Goal: Task Accomplishment & Management: Use online tool/utility

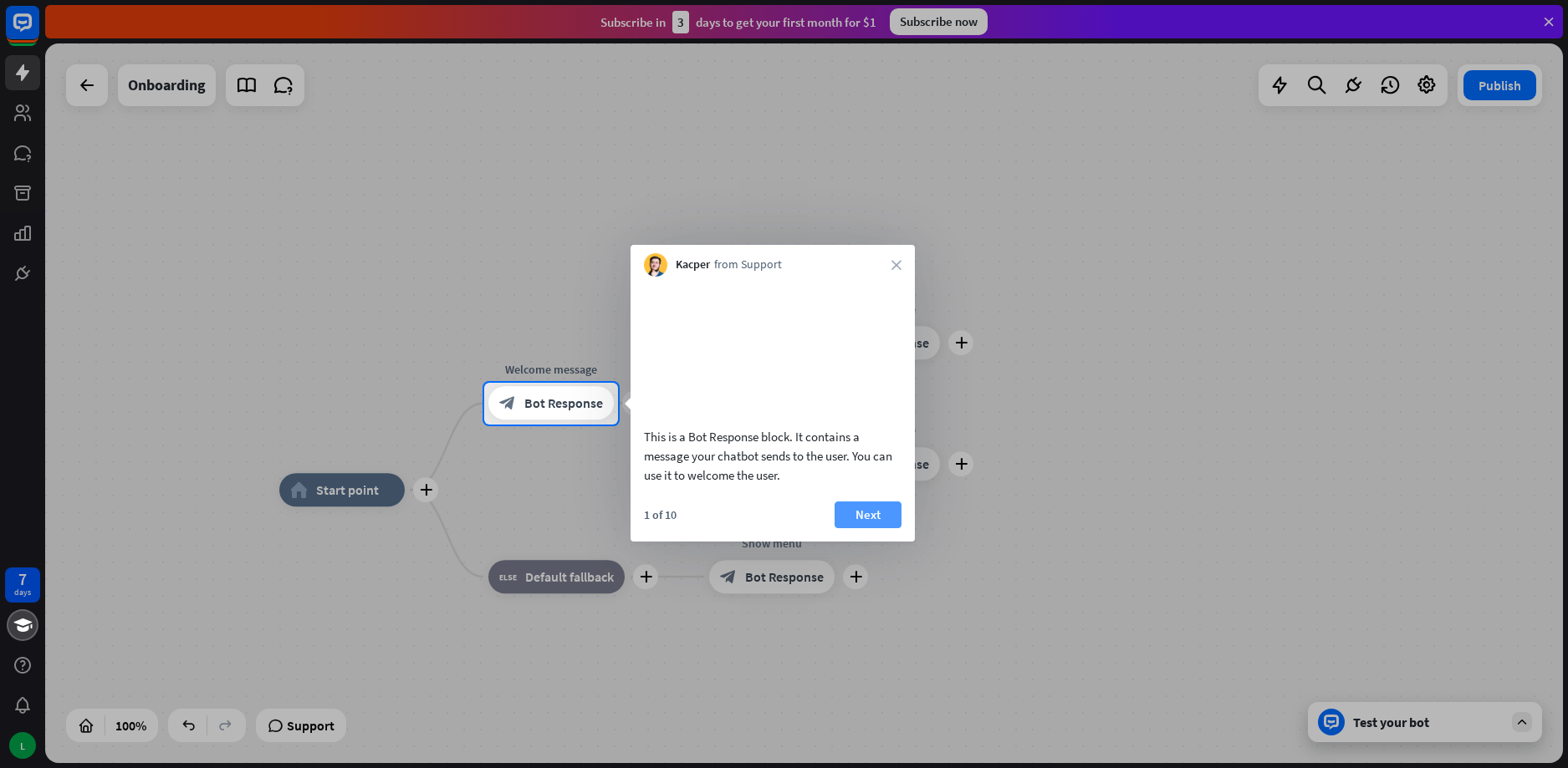
click at [864, 528] on button "Next" at bounding box center [868, 515] width 67 height 27
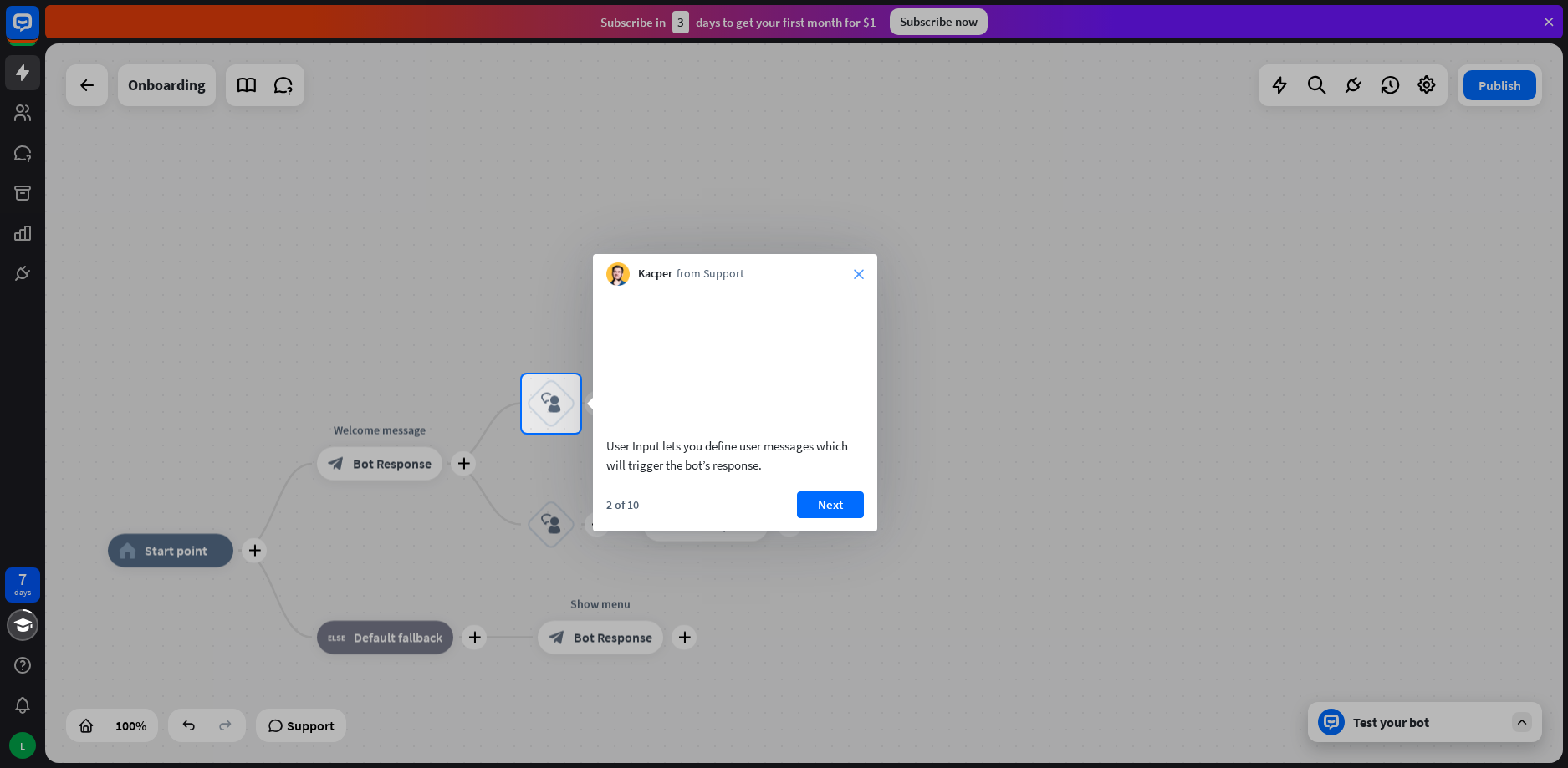
click at [857, 270] on icon "close" at bounding box center [859, 274] width 10 height 10
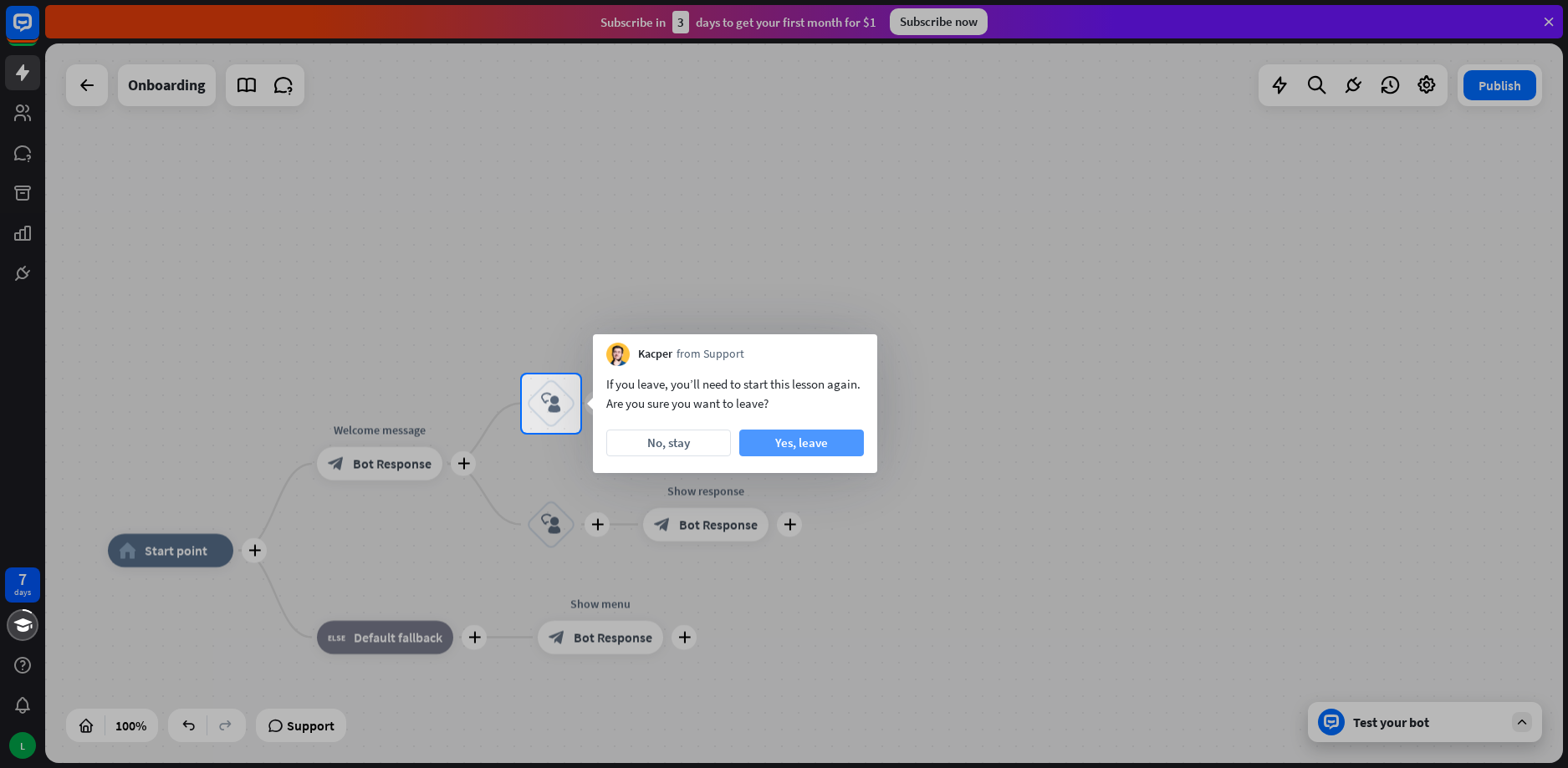
click at [773, 436] on button "Yes, leave" at bounding box center [802, 443] width 125 height 27
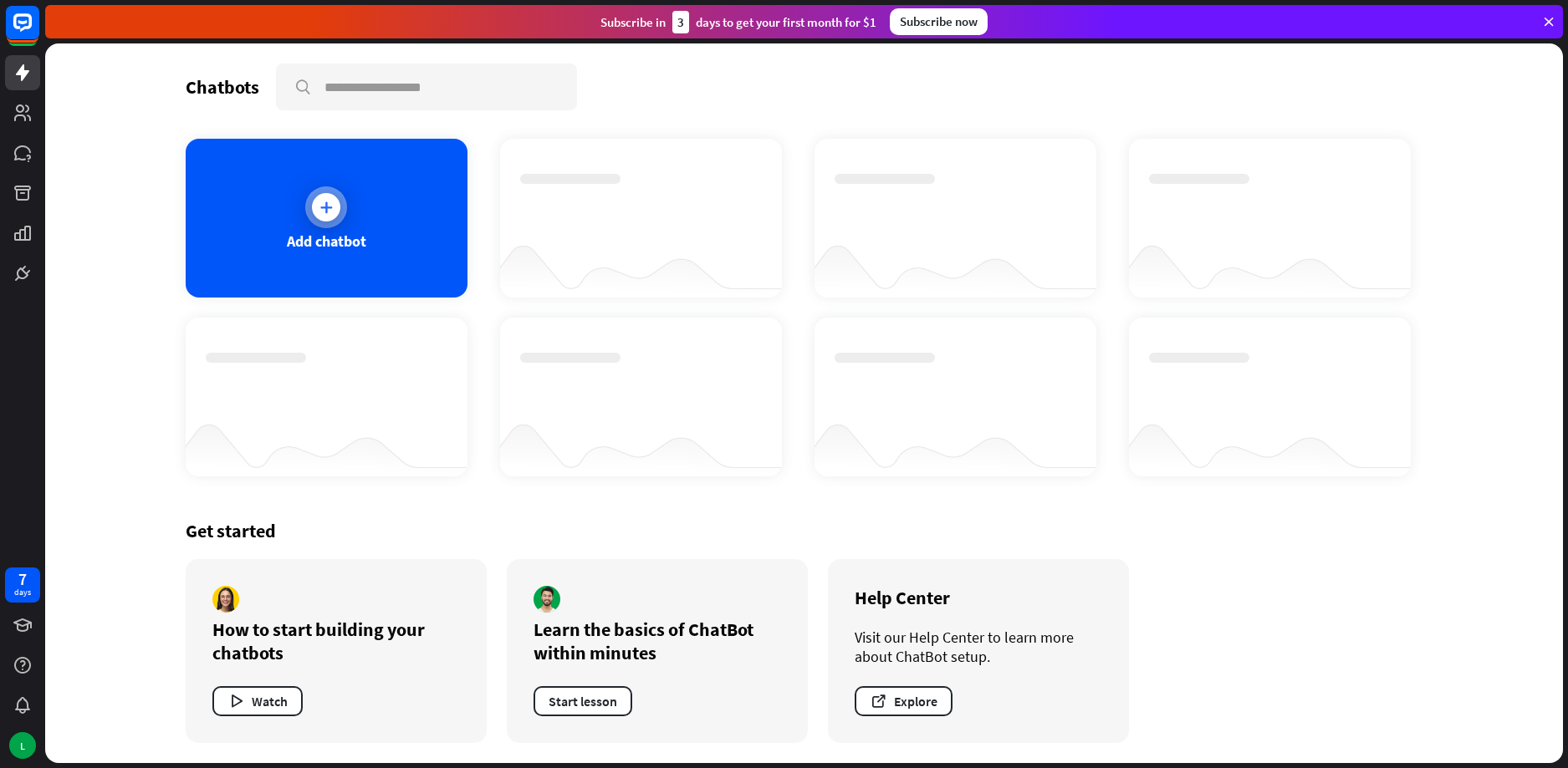
click at [280, 223] on div "Add chatbot" at bounding box center [326, 218] width 282 height 159
